Goal: Browse casually: Explore the website without a specific task or goal

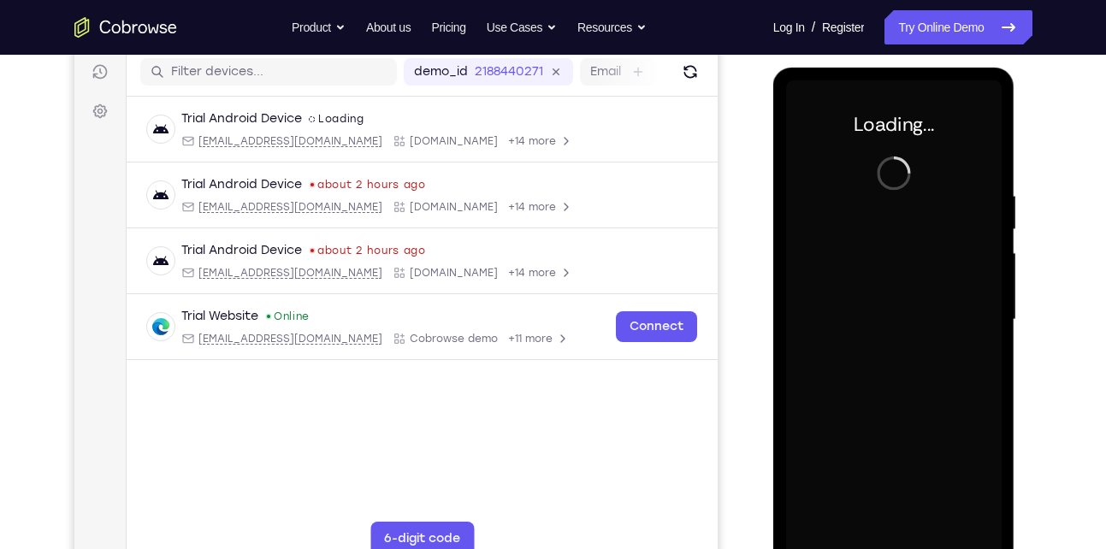
scroll to position [238, 0]
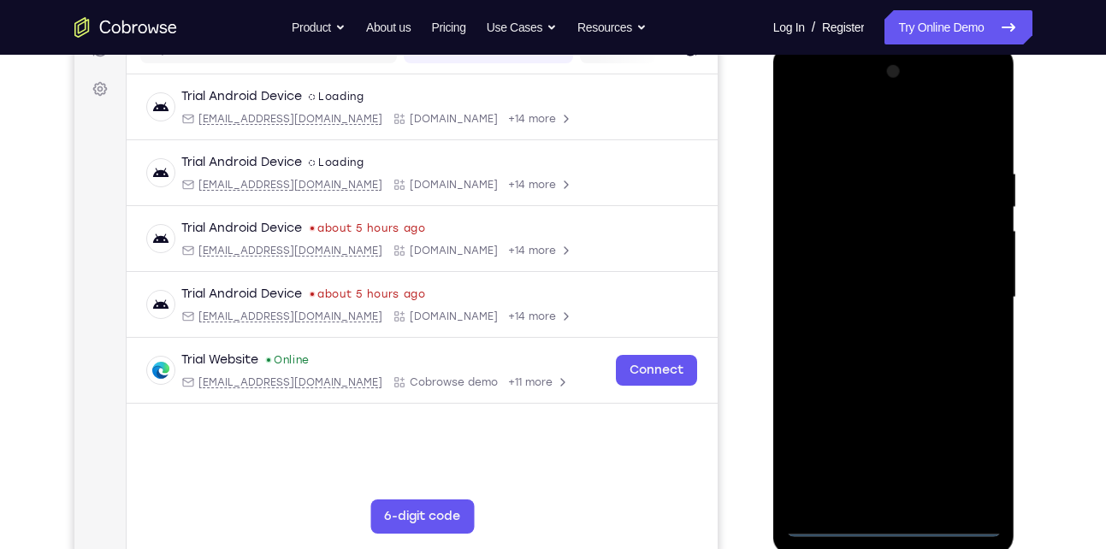
click at [899, 523] on div at bounding box center [894, 297] width 216 height 479
click at [962, 463] on div at bounding box center [894, 297] width 216 height 479
click at [873, 133] on div at bounding box center [894, 297] width 216 height 479
click at [957, 288] on div at bounding box center [894, 297] width 216 height 479
click at [875, 327] on div at bounding box center [894, 297] width 216 height 479
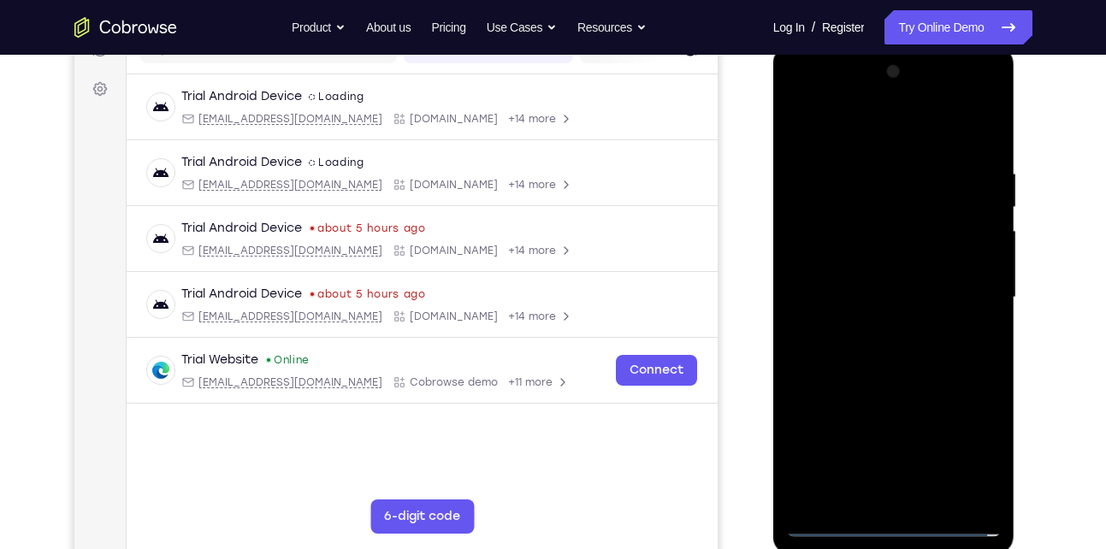
click at [892, 286] on div at bounding box center [894, 297] width 216 height 479
click at [842, 270] on div at bounding box center [894, 297] width 216 height 479
click at [890, 304] on div at bounding box center [894, 297] width 216 height 479
click at [930, 350] on div at bounding box center [894, 297] width 216 height 479
click at [903, 344] on div at bounding box center [894, 297] width 216 height 479
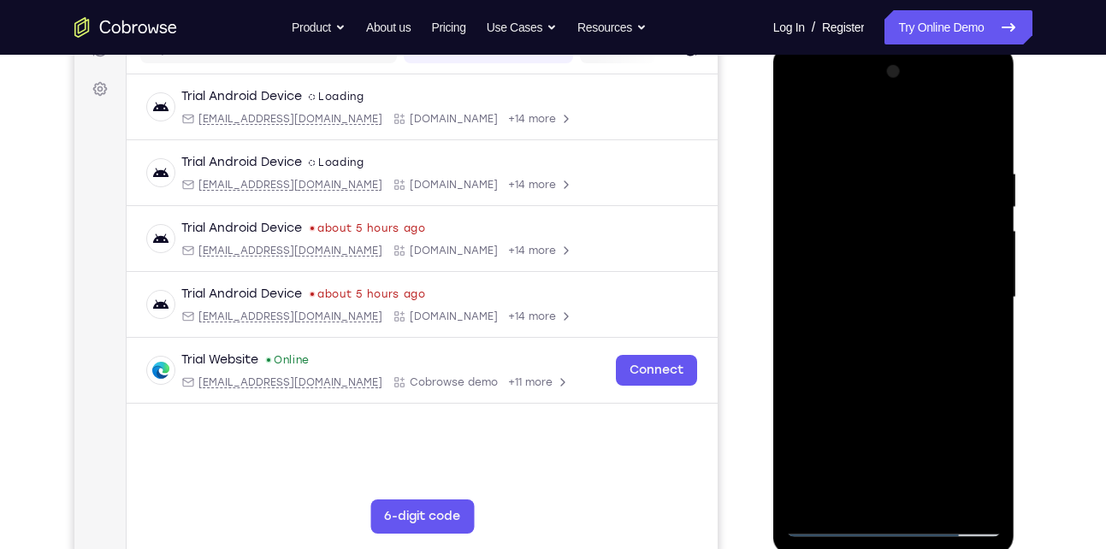
click at [980, 129] on div at bounding box center [894, 297] width 216 height 479
click at [912, 338] on div at bounding box center [894, 297] width 216 height 479
drag, startPoint x: 912, startPoint y: 338, endPoint x: 915, endPoint y: 210, distance: 128.4
click at [915, 210] on div at bounding box center [894, 297] width 216 height 479
drag, startPoint x: 879, startPoint y: 358, endPoint x: 879, endPoint y: 141, distance: 216.4
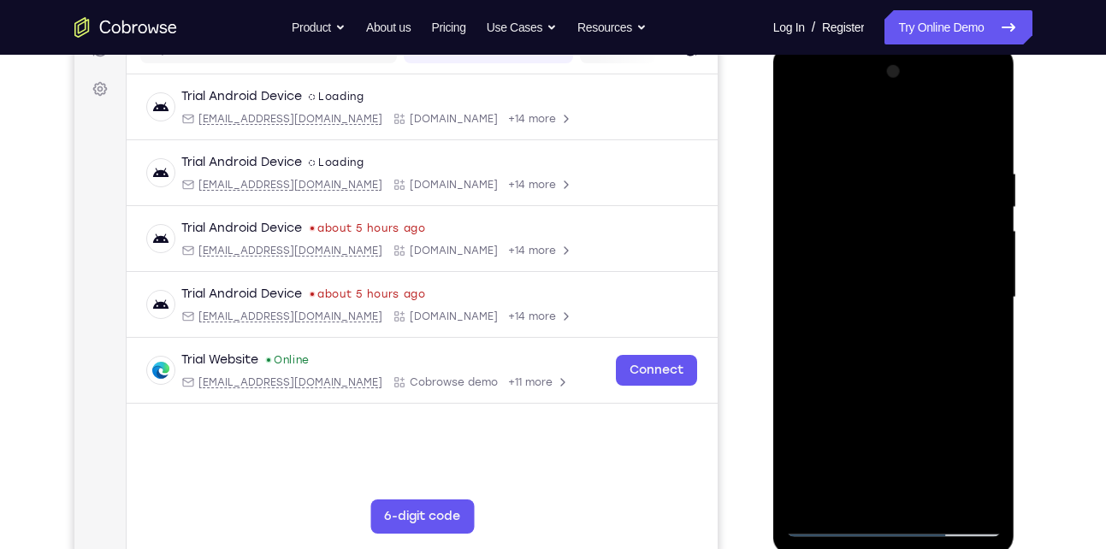
click at [879, 141] on div at bounding box center [894, 297] width 216 height 479
click at [992, 127] on div at bounding box center [894, 297] width 216 height 479
drag, startPoint x: 919, startPoint y: 213, endPoint x: 929, endPoint y: 487, distance: 274.0
click at [929, 487] on div at bounding box center [894, 297] width 216 height 479
drag, startPoint x: 927, startPoint y: 275, endPoint x: 909, endPoint y: 483, distance: 209.4
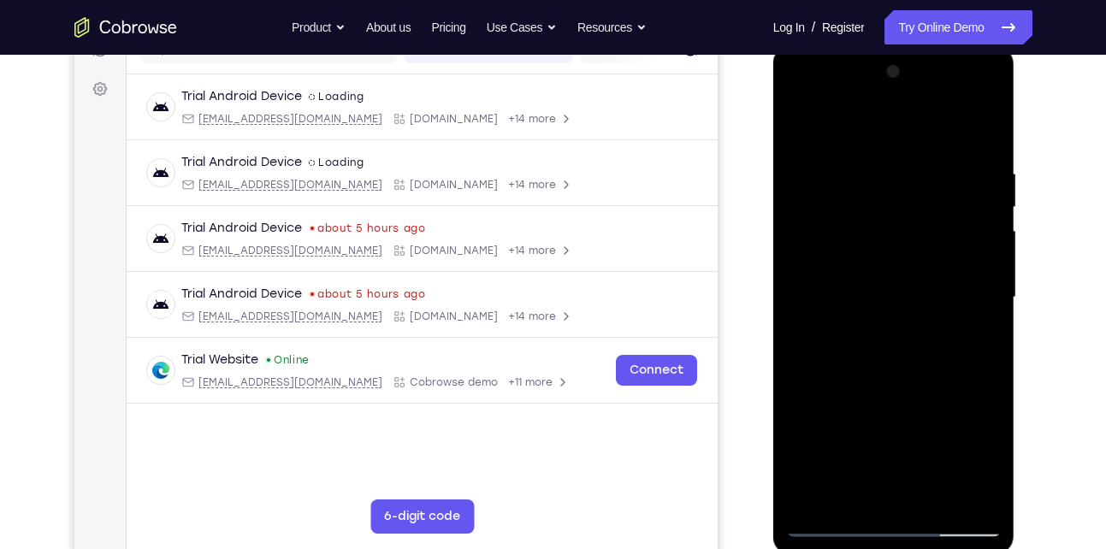
click at [909, 483] on div at bounding box center [894, 297] width 216 height 479
drag, startPoint x: 916, startPoint y: 409, endPoint x: 919, endPoint y: 297, distance: 112.1
click at [919, 297] on div at bounding box center [894, 297] width 216 height 479
drag, startPoint x: 881, startPoint y: 397, endPoint x: 889, endPoint y: 317, distance: 79.9
click at [889, 317] on div at bounding box center [894, 297] width 216 height 479
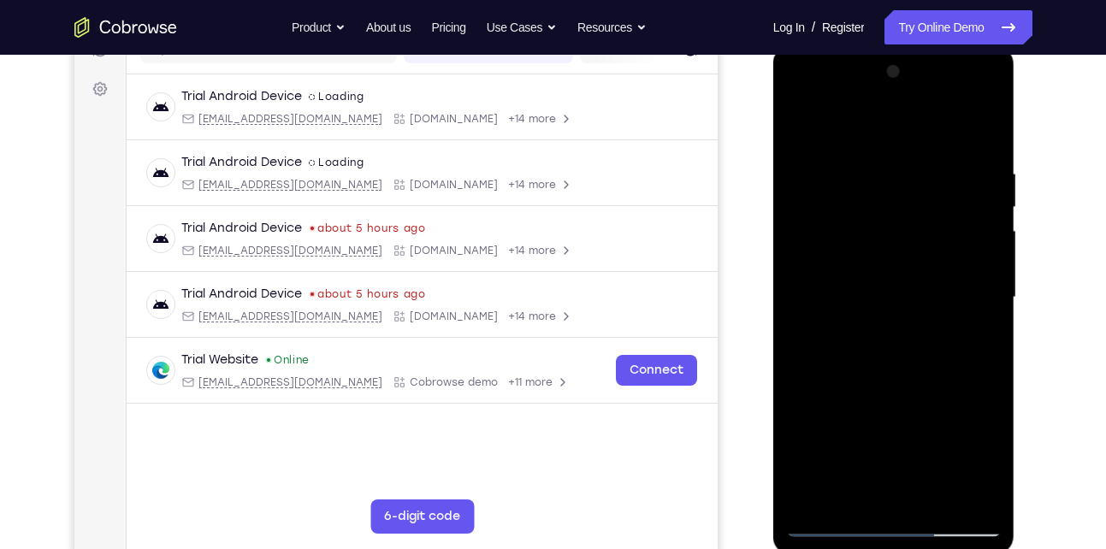
drag, startPoint x: 889, startPoint y: 317, endPoint x: 935, endPoint y: 159, distance: 164.9
click at [935, 159] on div at bounding box center [894, 297] width 216 height 479
drag, startPoint x: 923, startPoint y: 266, endPoint x: 933, endPoint y: 119, distance: 147.5
click at [933, 119] on div at bounding box center [894, 297] width 216 height 479
drag, startPoint x: 908, startPoint y: 376, endPoint x: 921, endPoint y: 293, distance: 84.0
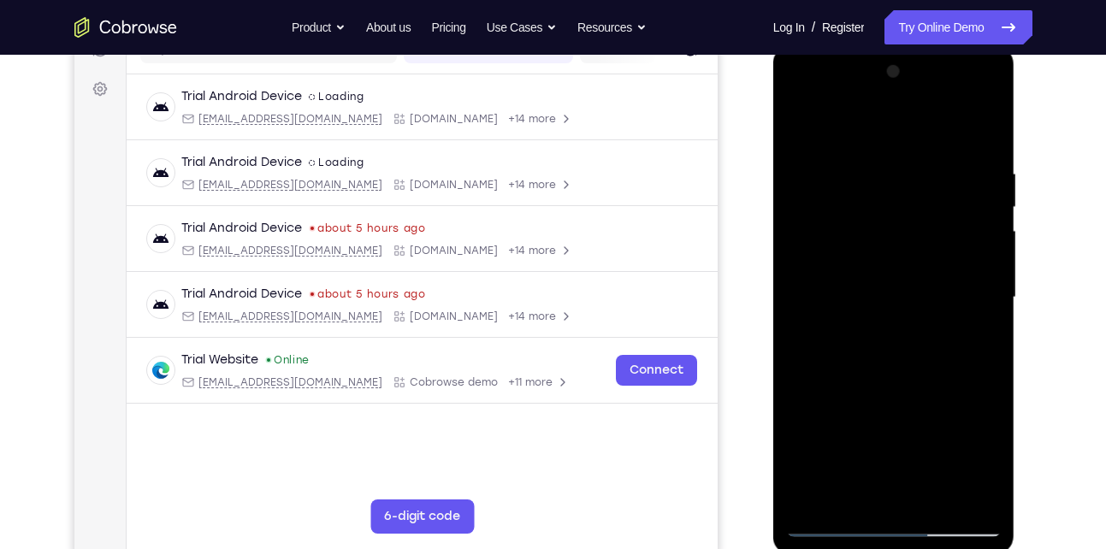
click at [921, 293] on div at bounding box center [894, 297] width 216 height 479
click at [850, 321] on div at bounding box center [894, 297] width 216 height 479
drag, startPoint x: 961, startPoint y: 205, endPoint x: 937, endPoint y: 419, distance: 215.2
click at [937, 419] on div at bounding box center [894, 297] width 216 height 479
click at [804, 126] on div at bounding box center [894, 297] width 216 height 479
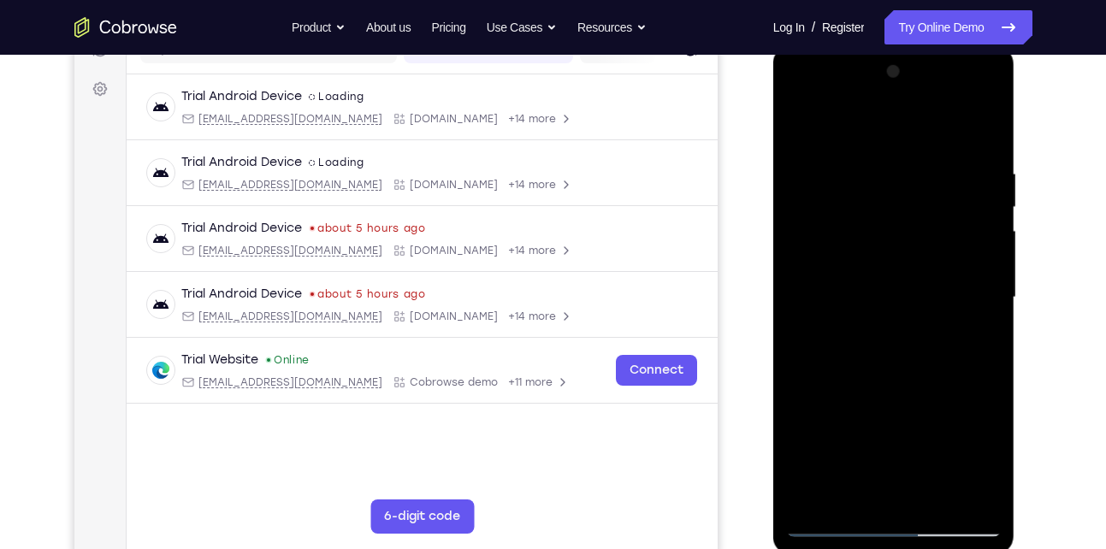
drag, startPoint x: 881, startPoint y: 431, endPoint x: 854, endPoint y: 161, distance: 271.7
click at [854, 161] on div at bounding box center [894, 297] width 216 height 479
drag, startPoint x: 916, startPoint y: 370, endPoint x: 903, endPoint y: 232, distance: 139.3
click at [903, 232] on div at bounding box center [894, 297] width 216 height 479
click at [912, 258] on div at bounding box center [894, 297] width 216 height 479
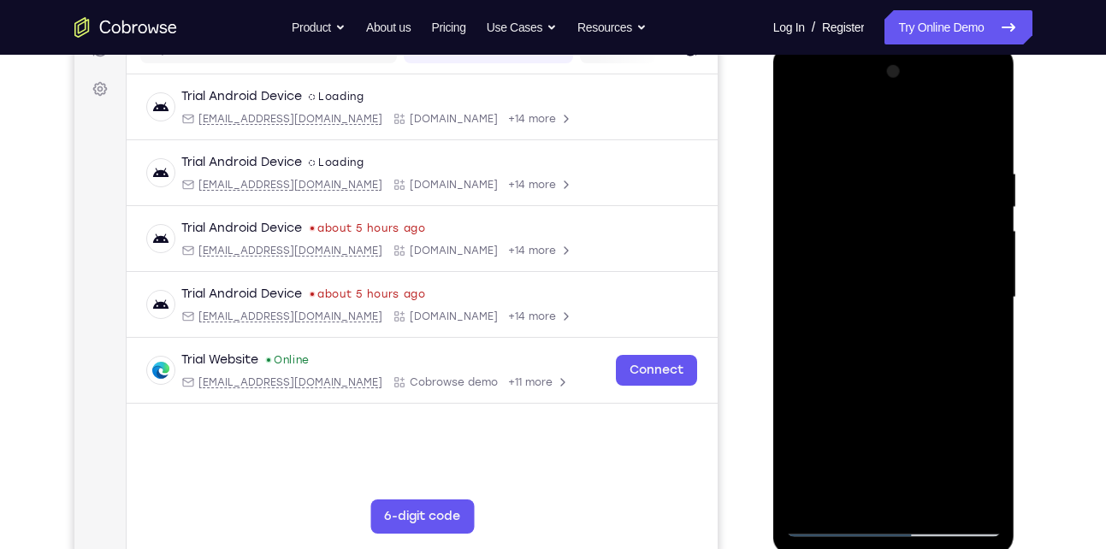
drag, startPoint x: 933, startPoint y: 201, endPoint x: 910, endPoint y: 417, distance: 217.7
click at [910, 417] on div at bounding box center [894, 297] width 216 height 479
click at [816, 499] on div at bounding box center [894, 297] width 216 height 479
drag, startPoint x: 855, startPoint y: 394, endPoint x: 863, endPoint y: 169, distance: 224.3
click at [863, 169] on div at bounding box center [894, 297] width 216 height 479
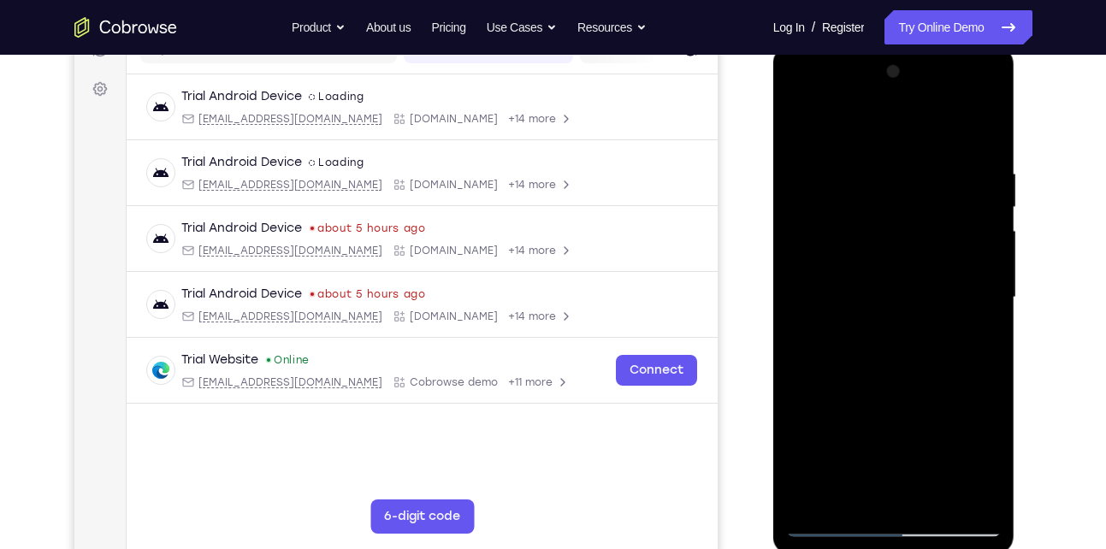
drag, startPoint x: 885, startPoint y: 426, endPoint x: 883, endPoint y: 184, distance: 242.1
click at [883, 184] on div at bounding box center [894, 297] width 216 height 479
drag, startPoint x: 899, startPoint y: 403, endPoint x: 929, endPoint y: 183, distance: 221.9
click at [929, 183] on div at bounding box center [894, 297] width 216 height 479
drag, startPoint x: 907, startPoint y: 343, endPoint x: 939, endPoint y: 211, distance: 135.7
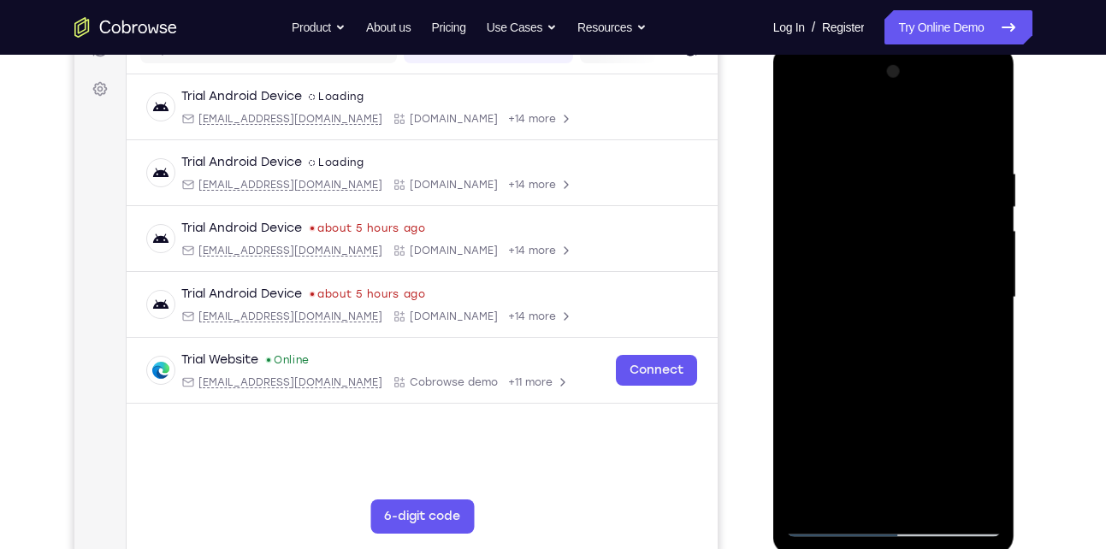
click at [939, 211] on div at bounding box center [894, 297] width 216 height 479
drag, startPoint x: 914, startPoint y: 379, endPoint x: 927, endPoint y: 197, distance: 182.7
click at [927, 197] on div at bounding box center [894, 297] width 216 height 479
drag, startPoint x: 907, startPoint y: 380, endPoint x: 911, endPoint y: 173, distance: 207.1
click at [911, 173] on div at bounding box center [894, 297] width 216 height 479
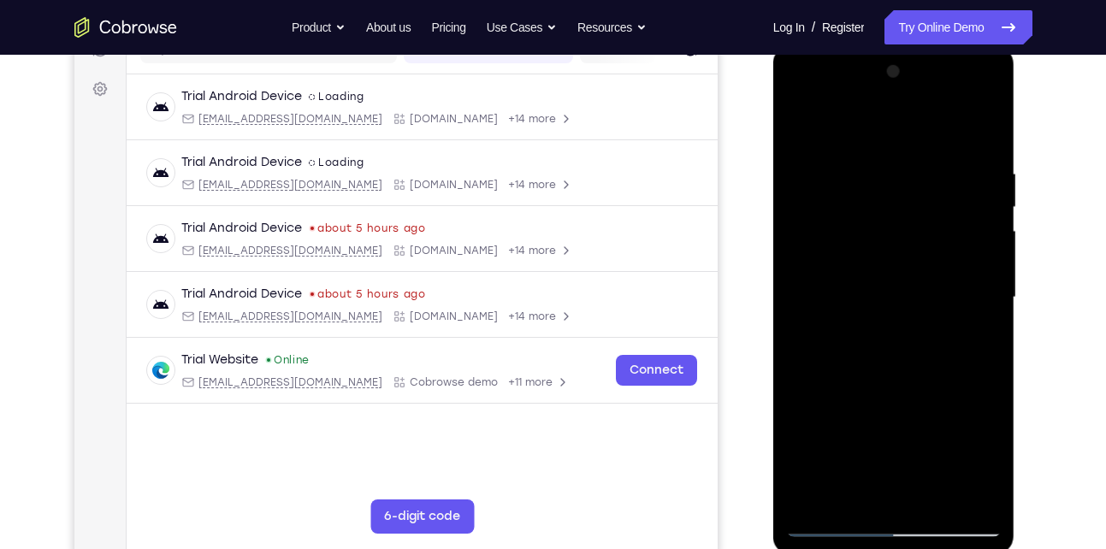
drag, startPoint x: 901, startPoint y: 412, endPoint x: 927, endPoint y: 238, distance: 176.4
click at [927, 238] on div at bounding box center [894, 297] width 216 height 479
drag, startPoint x: 912, startPoint y: 354, endPoint x: 918, endPoint y: 246, distance: 108.0
click at [918, 246] on div at bounding box center [894, 297] width 216 height 479
drag, startPoint x: 883, startPoint y: 401, endPoint x: 890, endPoint y: 217, distance: 184.1
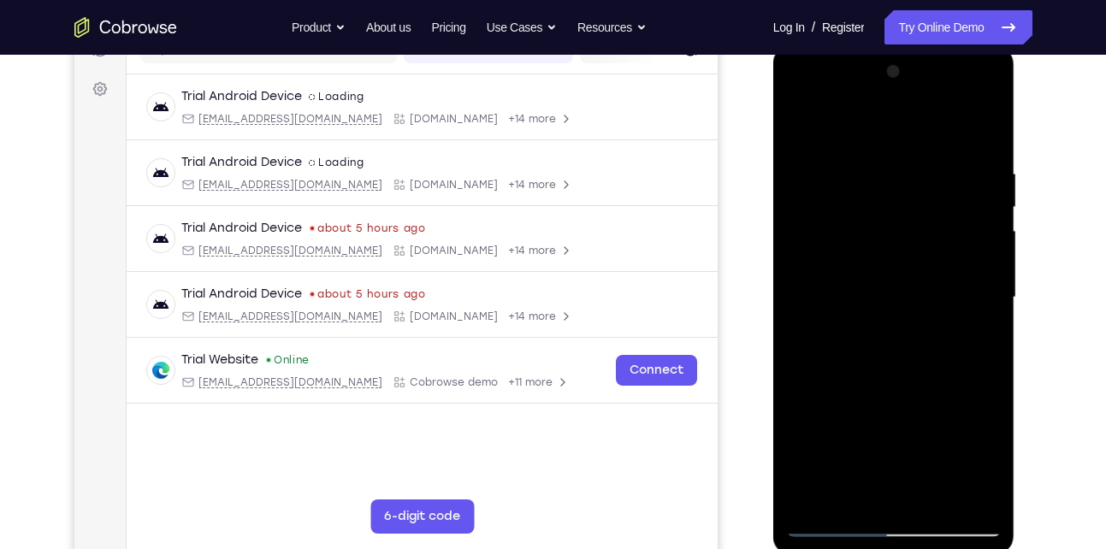
click at [890, 217] on div at bounding box center [894, 297] width 216 height 479
drag, startPoint x: 891, startPoint y: 374, endPoint x: 890, endPoint y: 302, distance: 71.9
click at [890, 302] on div at bounding box center [894, 297] width 216 height 479
drag, startPoint x: 890, startPoint y: 418, endPoint x: 922, endPoint y: 261, distance: 160.7
click at [922, 261] on div at bounding box center [894, 297] width 216 height 479
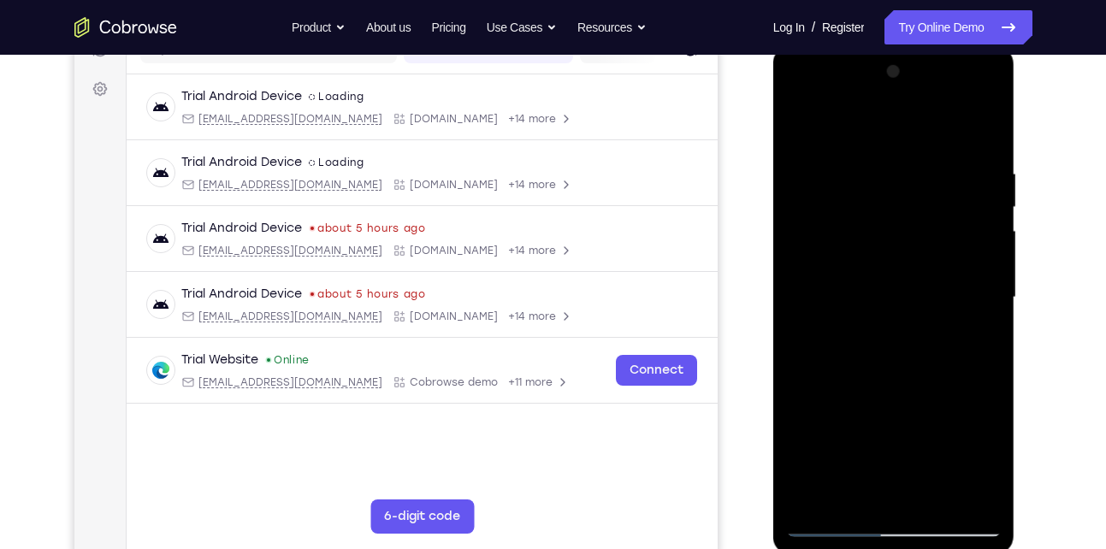
drag, startPoint x: 892, startPoint y: 441, endPoint x: 901, endPoint y: 216, distance: 225.2
click at [901, 216] on div at bounding box center [894, 297] width 216 height 479
drag, startPoint x: 949, startPoint y: 370, endPoint x: 936, endPoint y: 221, distance: 150.3
click at [936, 221] on div at bounding box center [894, 297] width 216 height 479
click at [986, 261] on div at bounding box center [894, 297] width 216 height 479
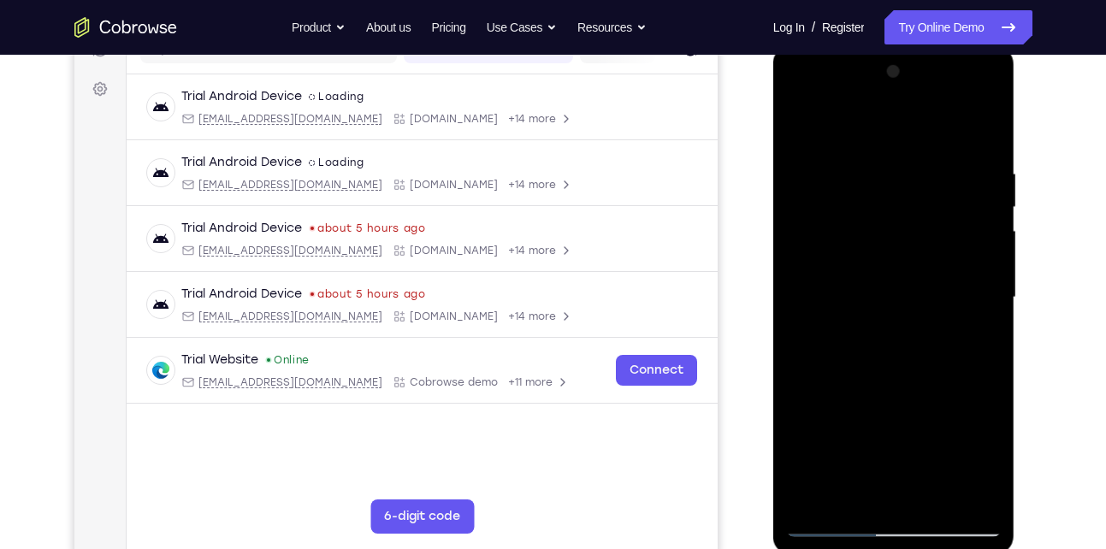
click at [986, 261] on div at bounding box center [894, 297] width 216 height 479
click at [993, 263] on div at bounding box center [894, 297] width 216 height 479
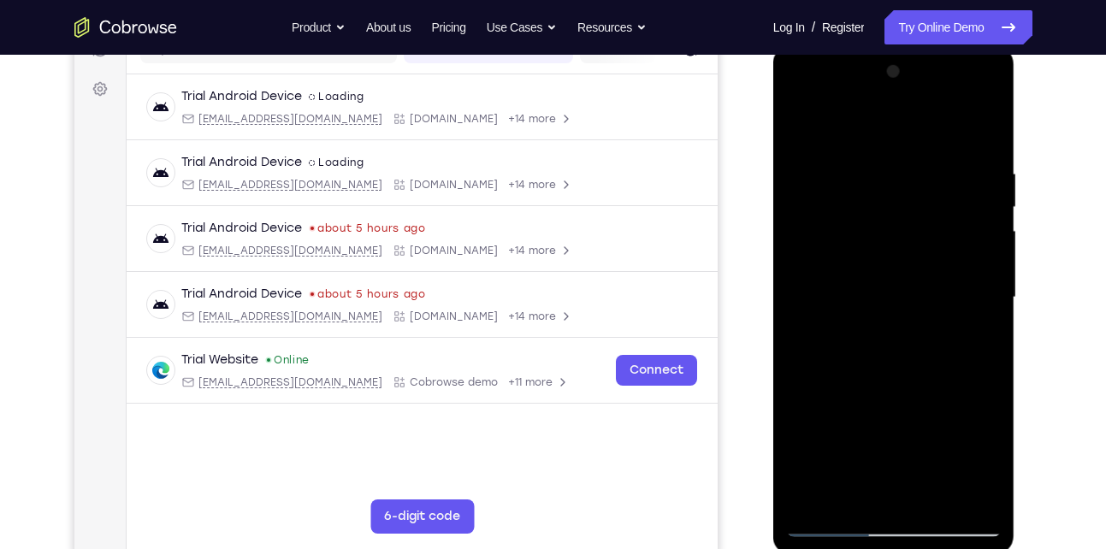
click at [993, 263] on div at bounding box center [894, 297] width 216 height 479
drag, startPoint x: 934, startPoint y: 394, endPoint x: 921, endPoint y: 150, distance: 245.1
click at [921, 150] on div at bounding box center [894, 297] width 216 height 479
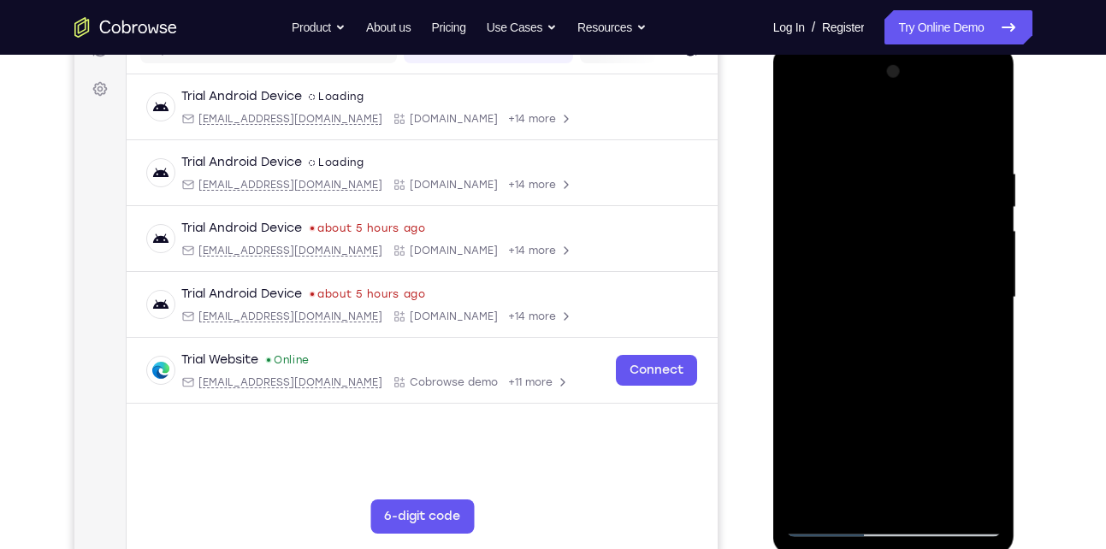
drag, startPoint x: 890, startPoint y: 429, endPoint x: 907, endPoint y: 169, distance: 260.6
click at [907, 169] on div at bounding box center [894, 297] width 216 height 479
drag, startPoint x: 877, startPoint y: 411, endPoint x: 882, endPoint y: 238, distance: 173.7
click at [882, 238] on div at bounding box center [894, 297] width 216 height 479
drag, startPoint x: 857, startPoint y: 395, endPoint x: 860, endPoint y: 180, distance: 215.6
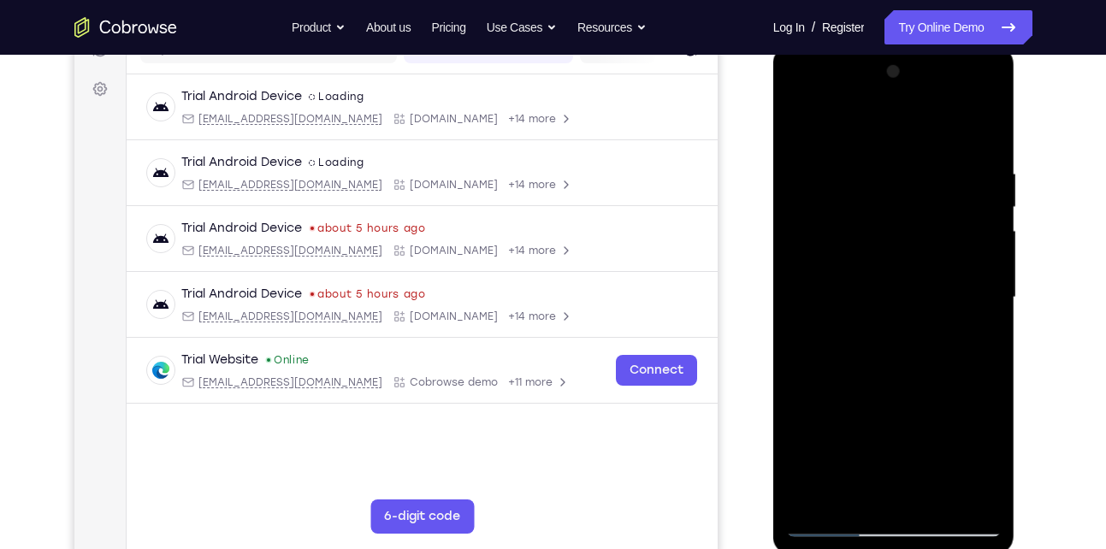
click at [860, 180] on div at bounding box center [894, 297] width 216 height 479
drag, startPoint x: 867, startPoint y: 413, endPoint x: 861, endPoint y: 257, distance: 156.6
click at [861, 257] on div at bounding box center [894, 297] width 216 height 479
drag, startPoint x: 863, startPoint y: 423, endPoint x: 903, endPoint y: 191, distance: 235.3
click at [903, 191] on div at bounding box center [894, 297] width 216 height 479
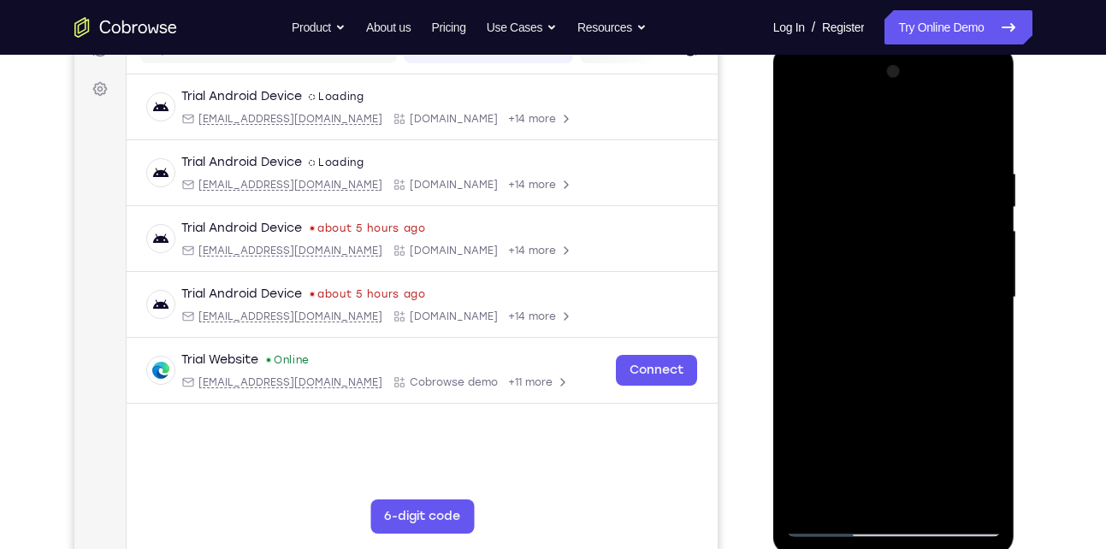
drag, startPoint x: 902, startPoint y: 400, endPoint x: 908, endPoint y: 303, distance: 96.9
click at [908, 303] on div at bounding box center [894, 297] width 216 height 479
click at [938, 498] on div at bounding box center [894, 297] width 216 height 479
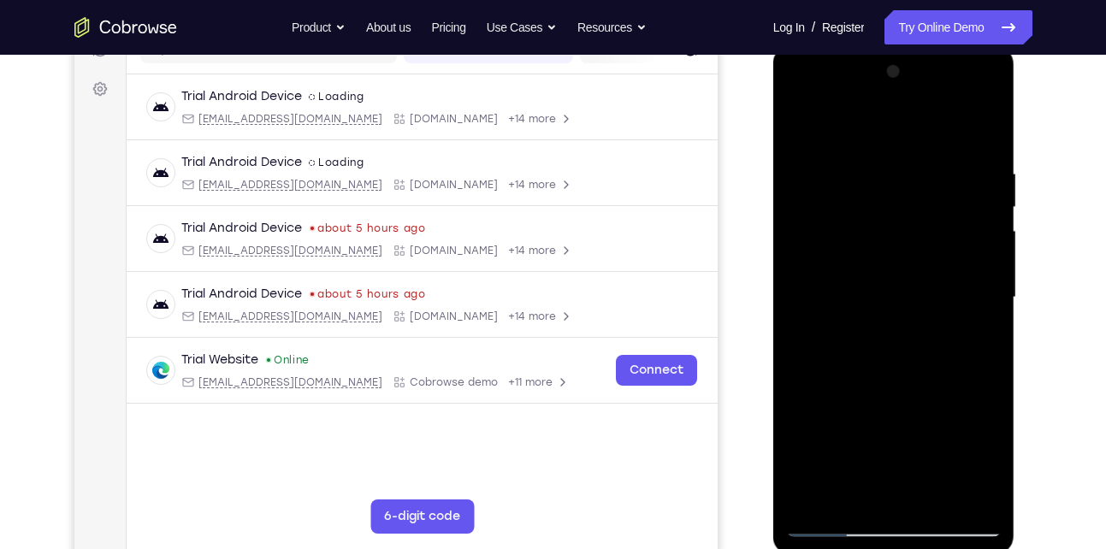
click at [938, 498] on div at bounding box center [894, 297] width 216 height 479
click at [932, 494] on div at bounding box center [894, 297] width 216 height 479
click at [915, 389] on div at bounding box center [894, 297] width 216 height 479
click at [895, 386] on div at bounding box center [894, 297] width 216 height 479
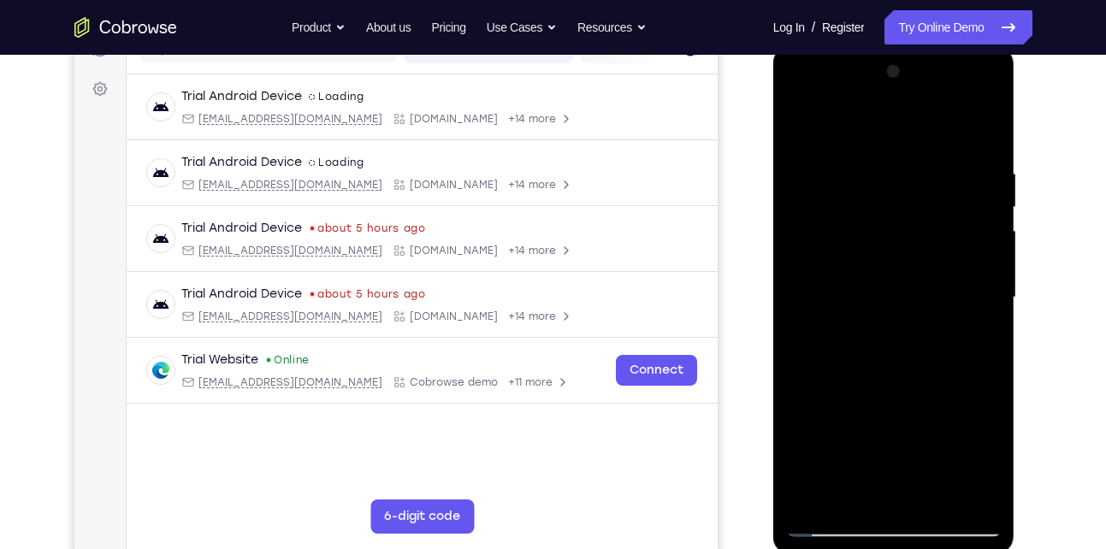
click at [895, 386] on div at bounding box center [894, 297] width 216 height 479
click at [826, 526] on div at bounding box center [894, 297] width 216 height 479
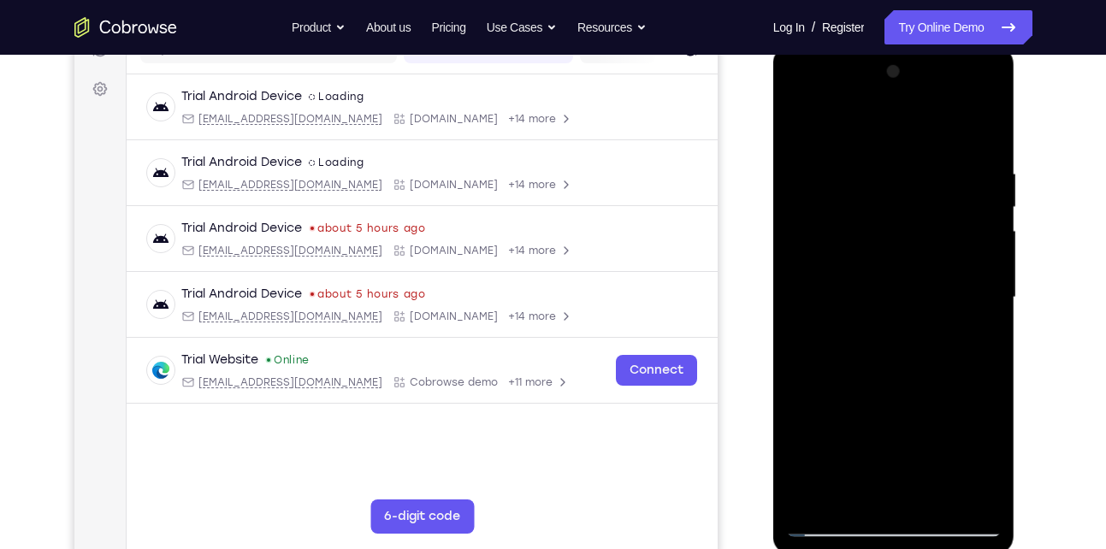
drag, startPoint x: 949, startPoint y: 227, endPoint x: 828, endPoint y: 239, distance: 121.2
click at [828, 239] on div at bounding box center [894, 297] width 216 height 479
drag, startPoint x: 884, startPoint y: 398, endPoint x: 867, endPoint y: 228, distance: 171.1
click at [867, 228] on div at bounding box center [894, 297] width 216 height 479
drag, startPoint x: 889, startPoint y: 480, endPoint x: 917, endPoint y: 263, distance: 219.1
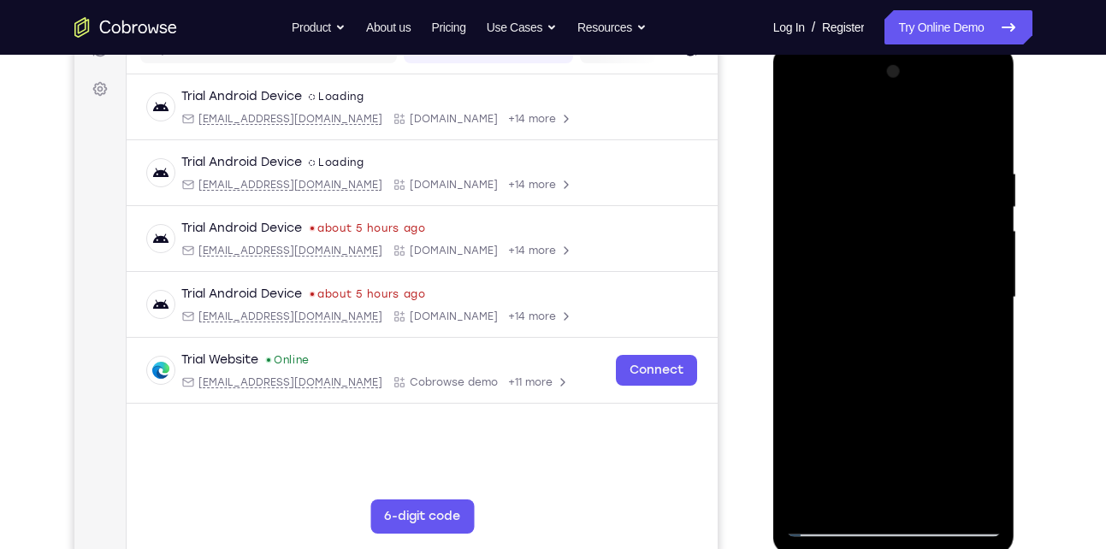
click at [917, 263] on div at bounding box center [894, 297] width 216 height 479
